Goal: Information Seeking & Learning: Learn about a topic

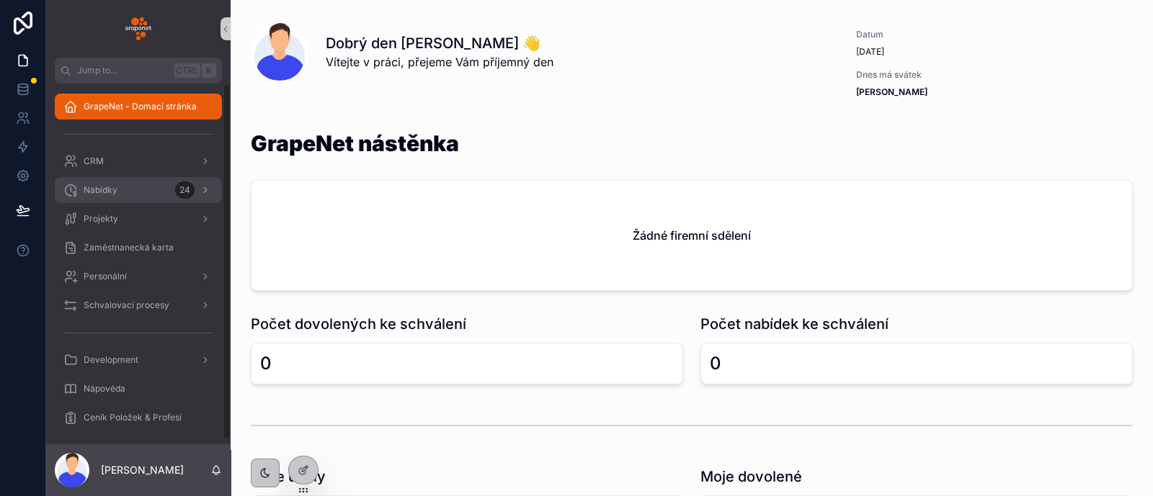
click at [134, 200] on div "Nabídky 24" at bounding box center [138, 190] width 150 height 23
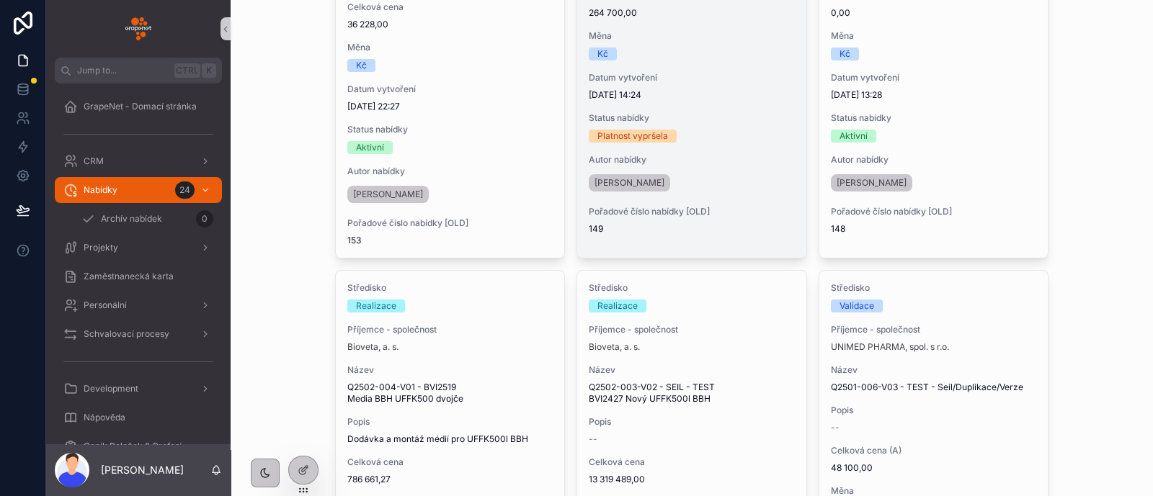
scroll to position [810, 0]
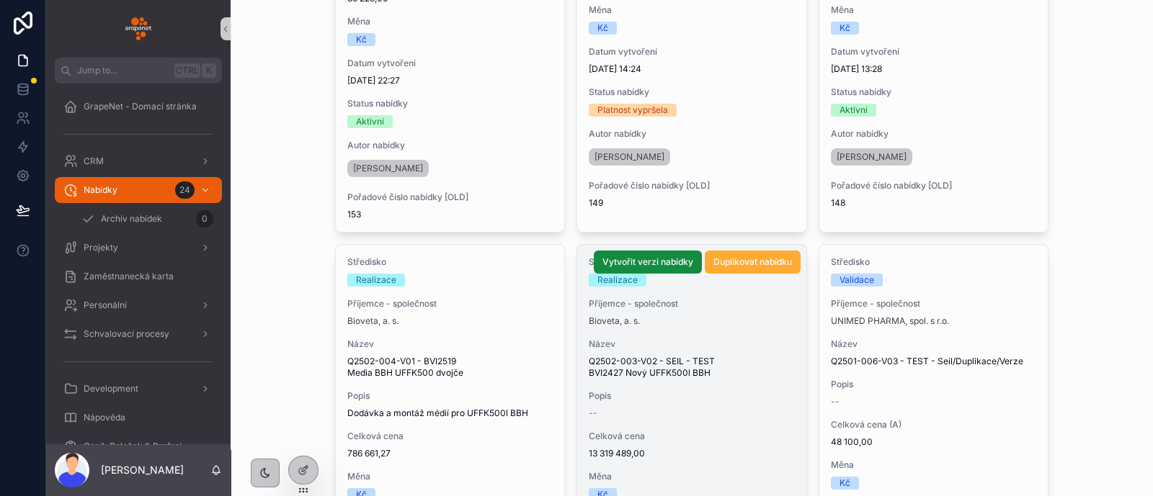
click at [746, 362] on span "Q2502-003-V02 - SEIL - TEST BVI2427 Nový UFFK500l BBH" at bounding box center [692, 367] width 206 height 23
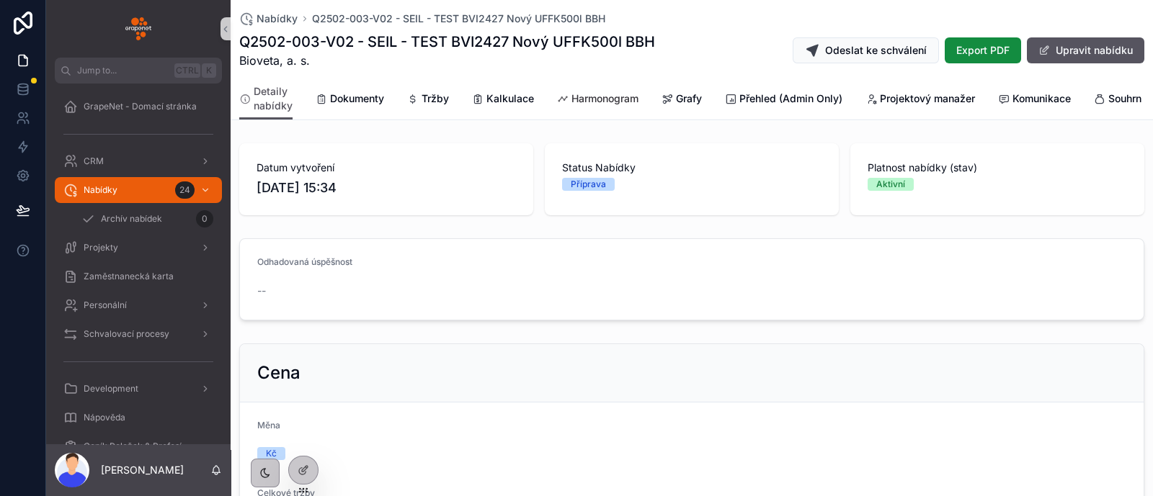
click at [598, 104] on span "Harmonogram" at bounding box center [604, 98] width 67 height 14
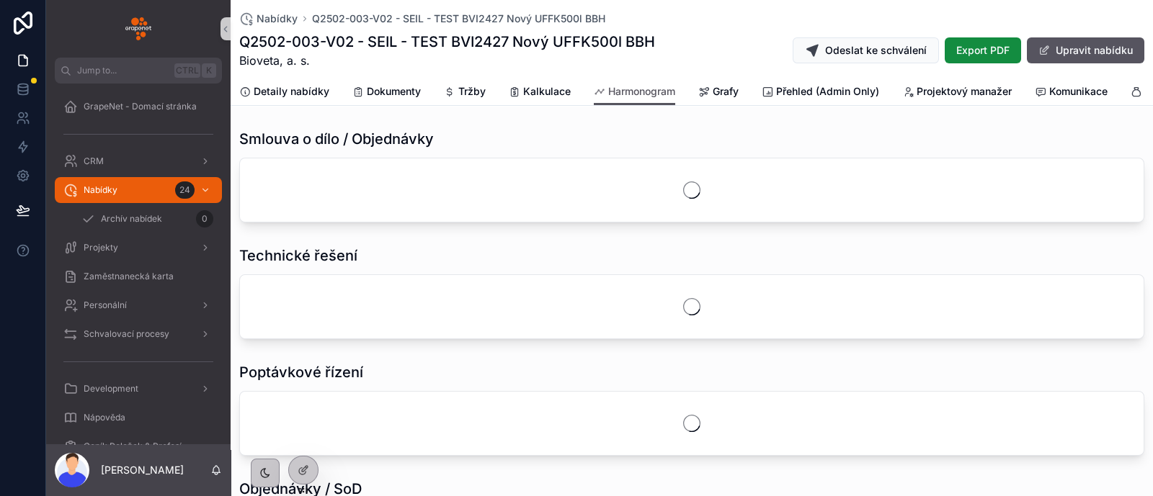
click at [688, 88] on div "Detaily nabídky Dokumenty Tržby Kalkulace Harmonogram Grafy Přehled (Admin Only…" at bounding box center [691, 91] width 905 height 27
click at [712, 90] on div "Grafy" at bounding box center [718, 91] width 40 height 14
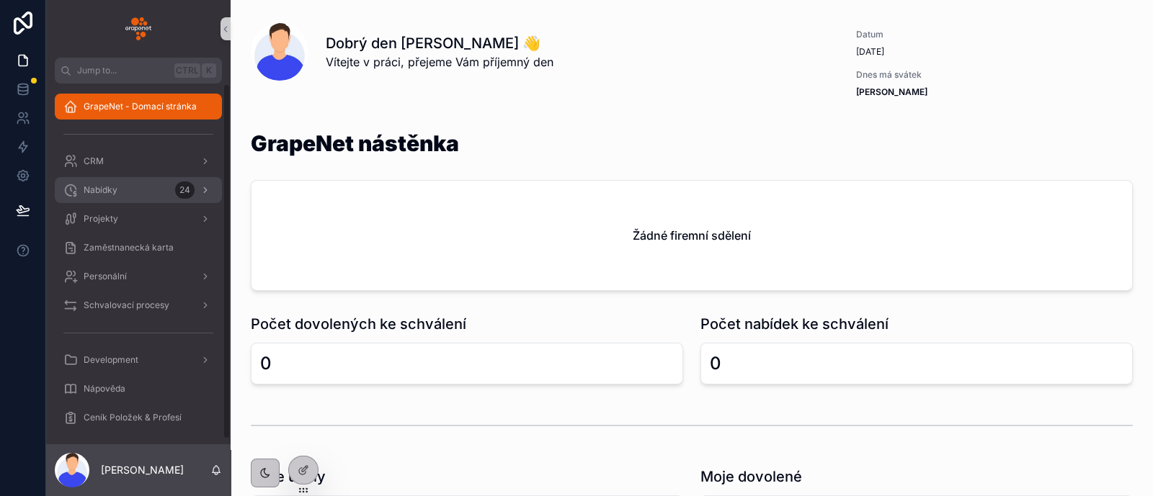
click at [105, 192] on span "Nabídky" at bounding box center [101, 190] width 34 height 12
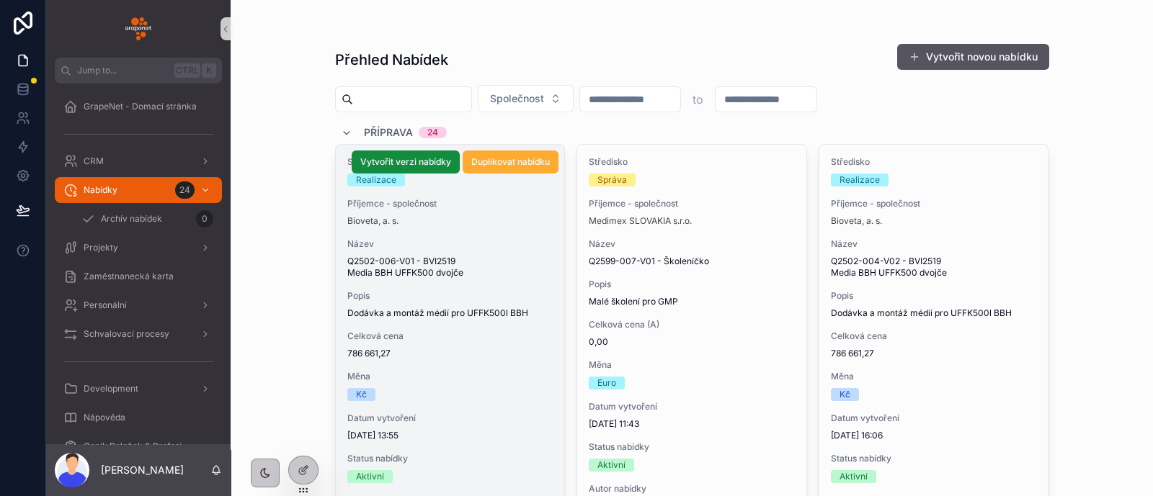
click at [472, 321] on div "Středisko Realizace Příjemce - společnost Bioveta, a. s. Název Q2502-006-V01 - …" at bounding box center [450, 366] width 229 height 442
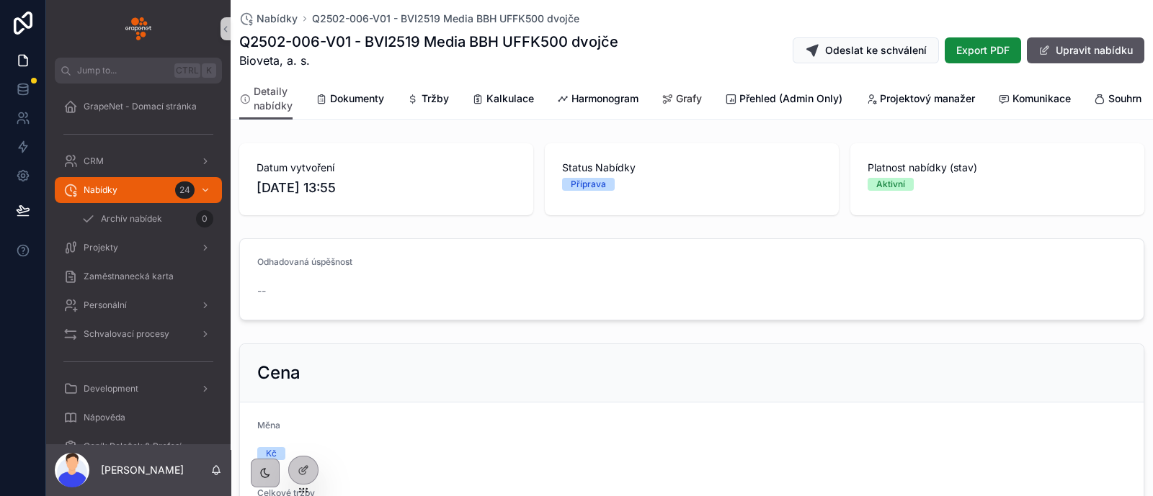
click at [688, 89] on link "Grafy" at bounding box center [681, 100] width 40 height 29
